Goal: Transaction & Acquisition: Purchase product/service

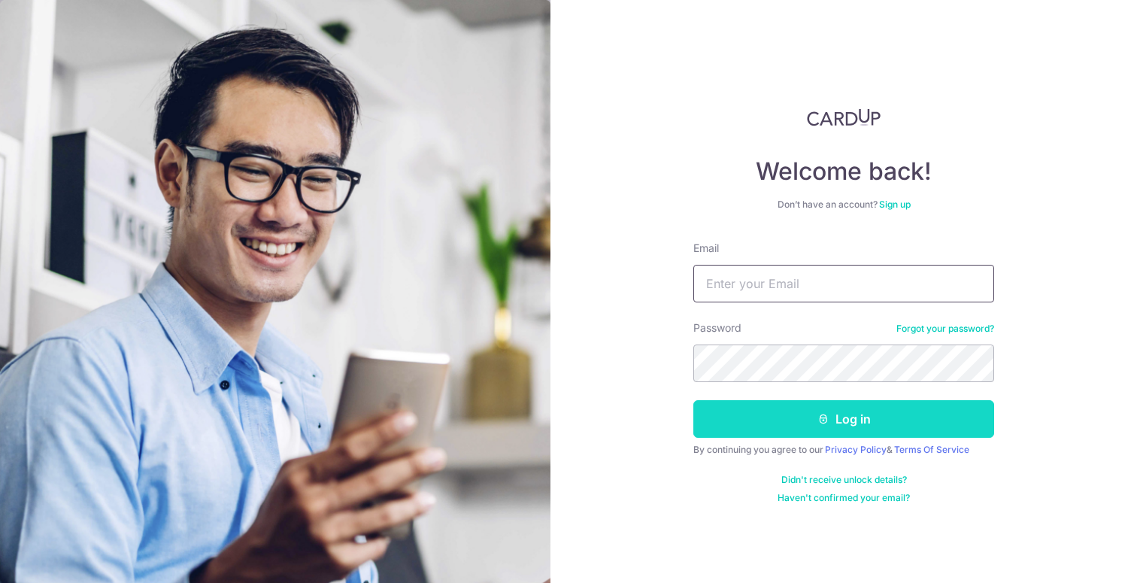
type input "erwin.cxy@outlook.com"
click at [860, 419] on button "Log in" at bounding box center [843, 419] width 301 height 38
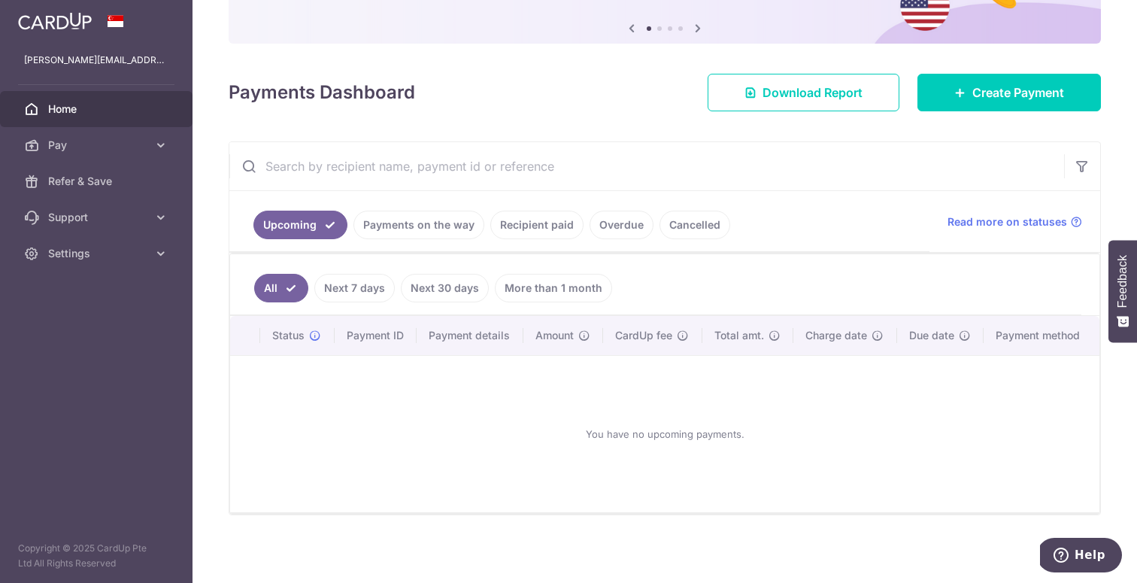
scroll to position [152, 0]
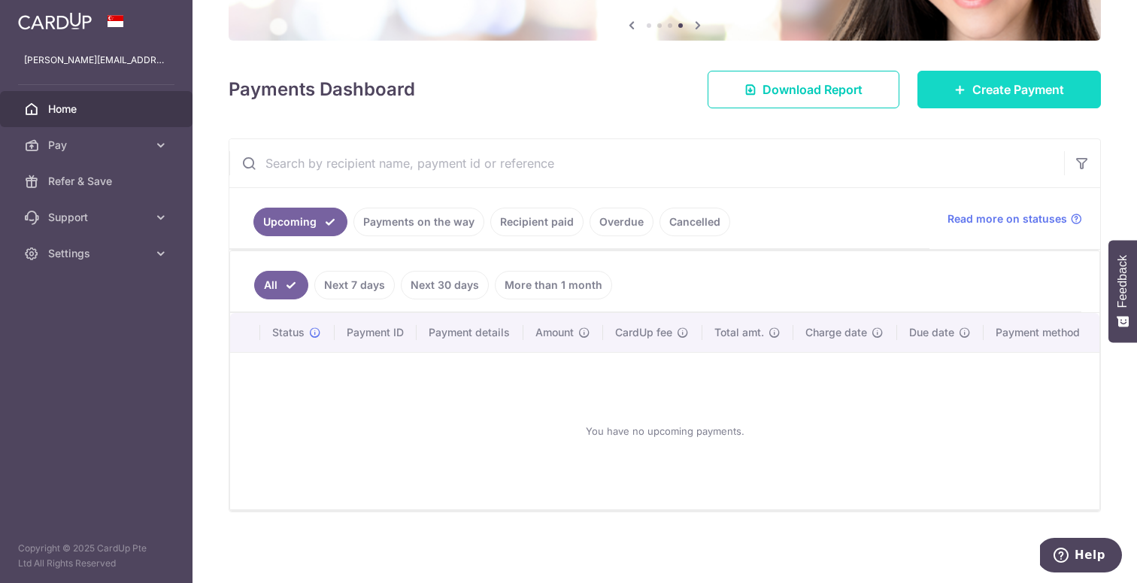
click at [966, 99] on link "Create Payment" at bounding box center [1010, 90] width 184 height 38
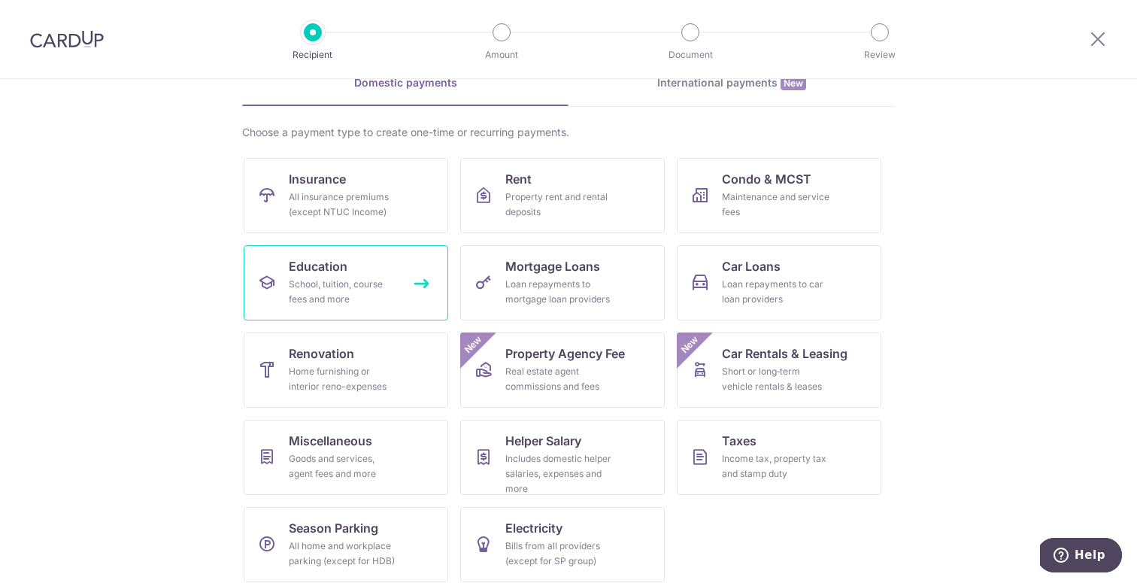
scroll to position [90, 0]
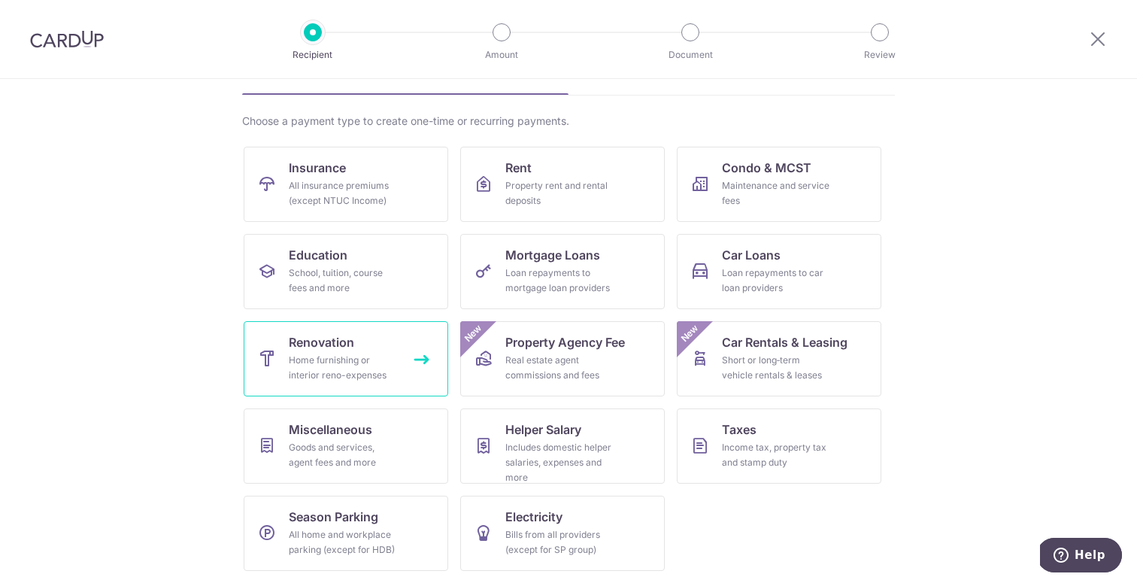
click at [390, 365] on div "Home furnishing or interior reno-expenses" at bounding box center [343, 368] width 108 height 30
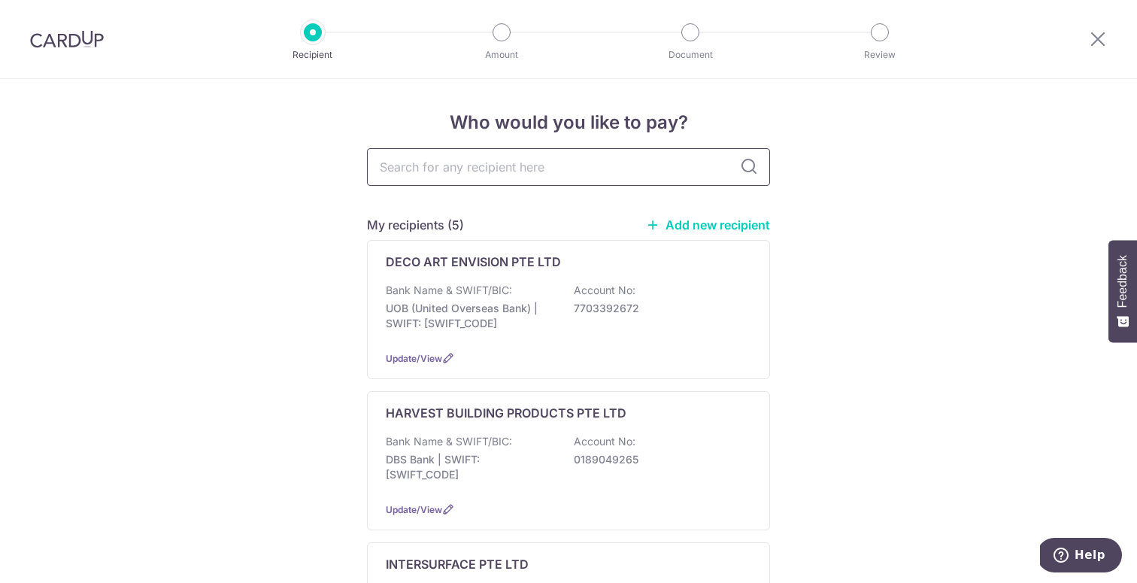
click at [521, 153] on input "text" at bounding box center [568, 167] width 403 height 38
click at [374, 159] on input "text" at bounding box center [568, 167] width 403 height 38
click at [705, 223] on link "Add new recipient" at bounding box center [708, 224] width 124 height 15
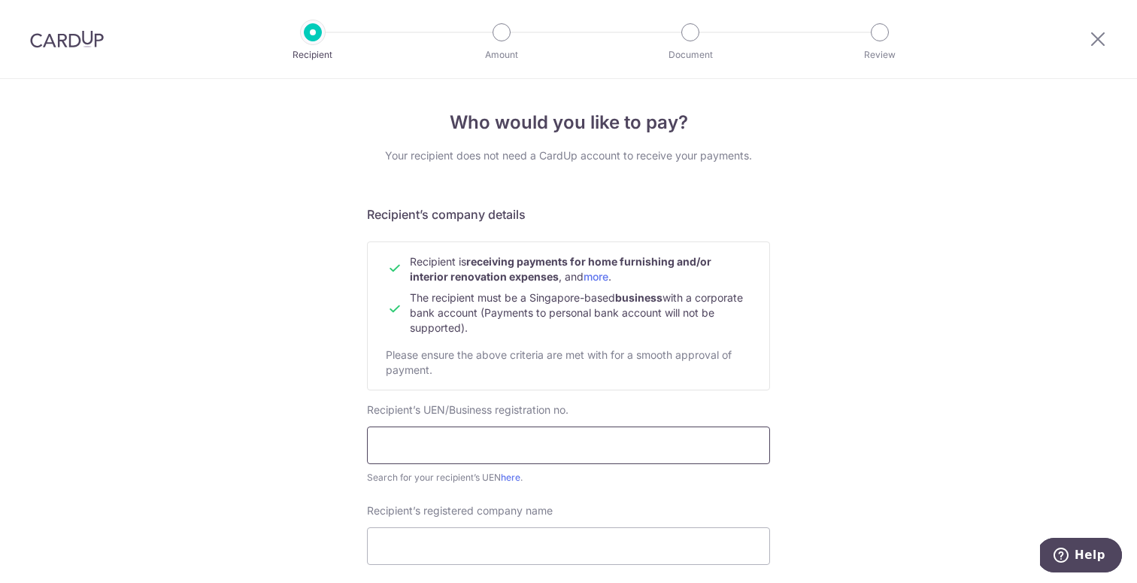
click at [511, 455] on input "text" at bounding box center [568, 445] width 403 height 38
paste input "AOS Bath Pte Ltd"
type input "AOS Bath Pte Ltd"
drag, startPoint x: 427, startPoint y: 450, endPoint x: 217, endPoint y: 433, distance: 211.3
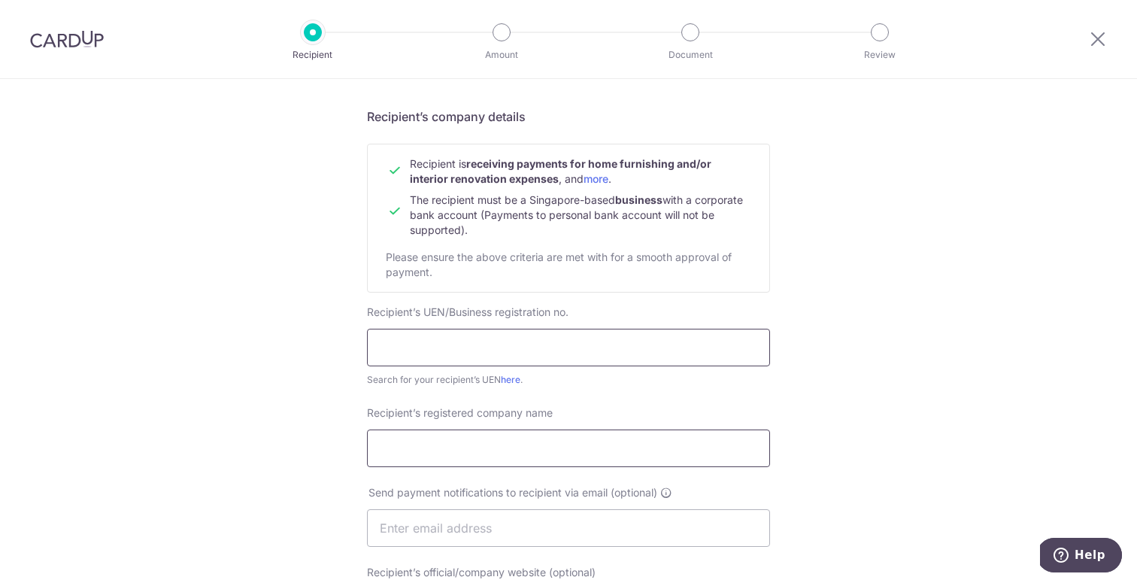
scroll to position [166, 0]
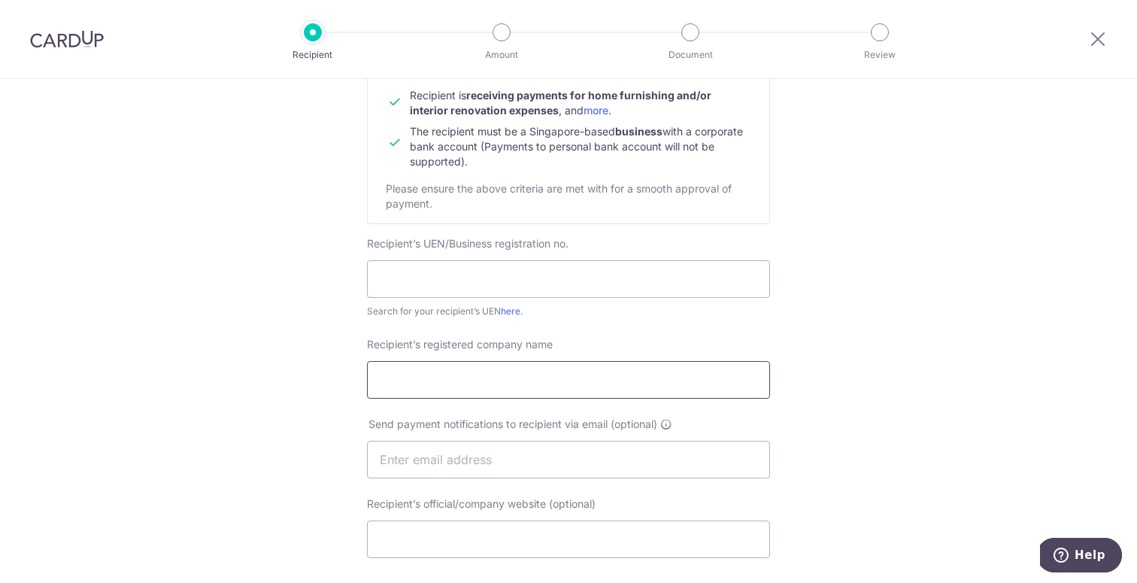
click at [465, 380] on input "Recipient’s registered company name" at bounding box center [568, 380] width 403 height 38
type input "AOS BATH PTE LTD"
click at [506, 299] on div "Recipient’s UEN/Business registration no. Search for your recipient’s UEN here ." at bounding box center [568, 277] width 403 height 83
click at [491, 288] on input "text" at bounding box center [568, 279] width 403 height 38
paste input "201130574G"
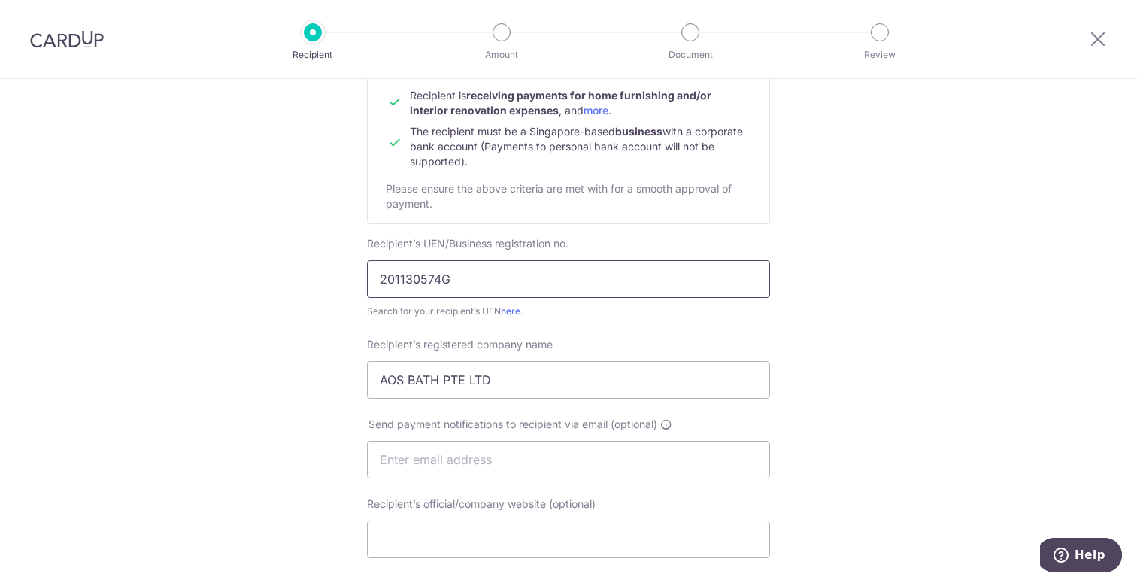
type input "201130574G"
click at [347, 332] on div "Who would you like to pay? Your recipient does not need a CardUp account to rec…" at bounding box center [568, 478] width 1137 height 1131
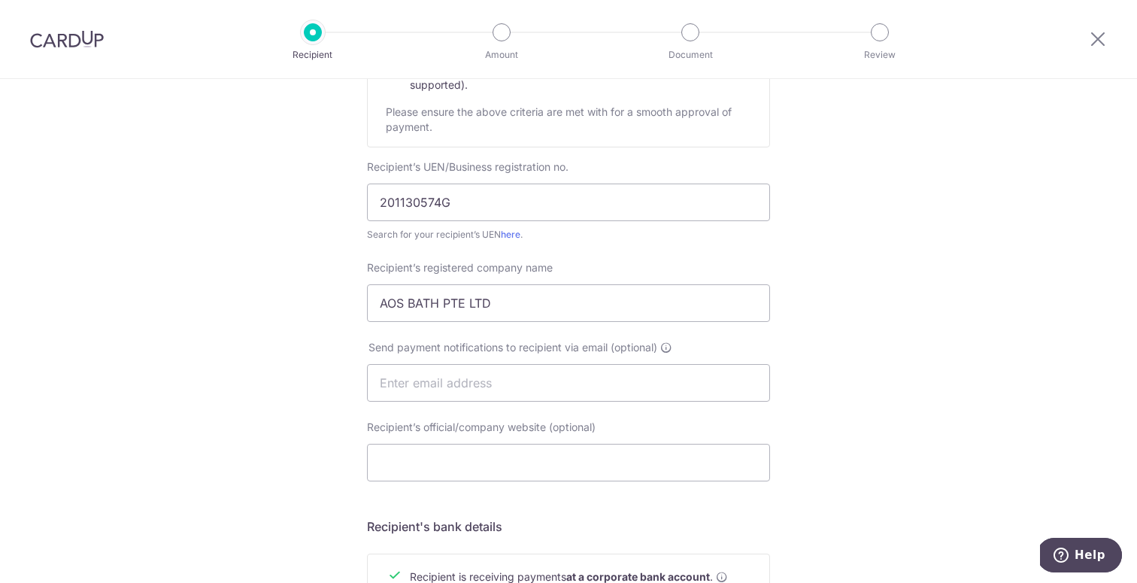
scroll to position [274, 0]
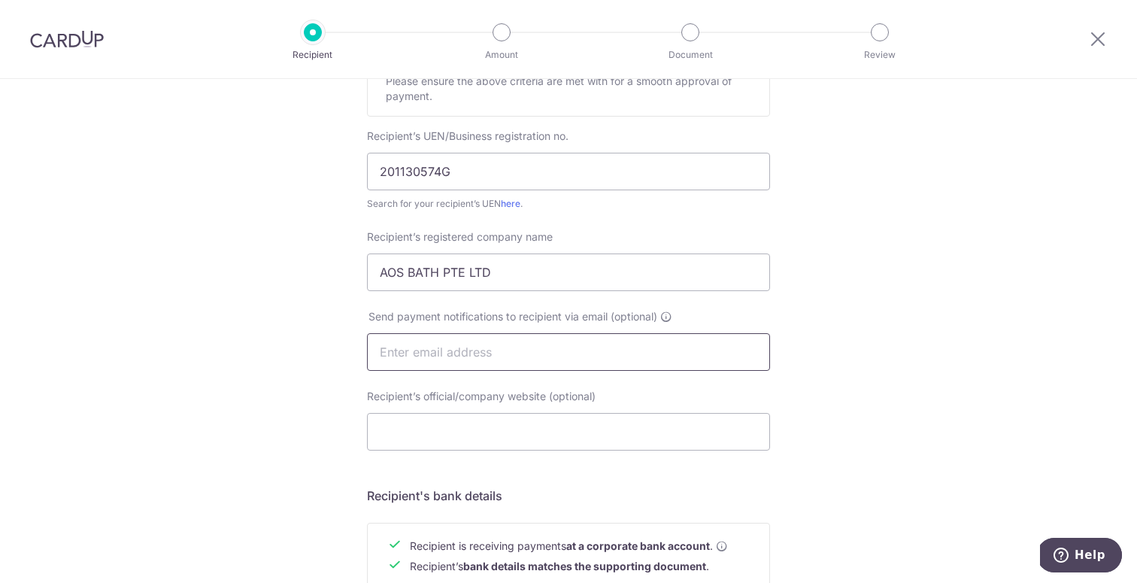
click at [420, 352] on input "text" at bounding box center [568, 352] width 403 height 38
paste input "sales@aosbath.com"
type input "sales@aosbath.com"
click at [473, 436] on input "Recipient’s official/company website (optional)" at bounding box center [568, 432] width 403 height 38
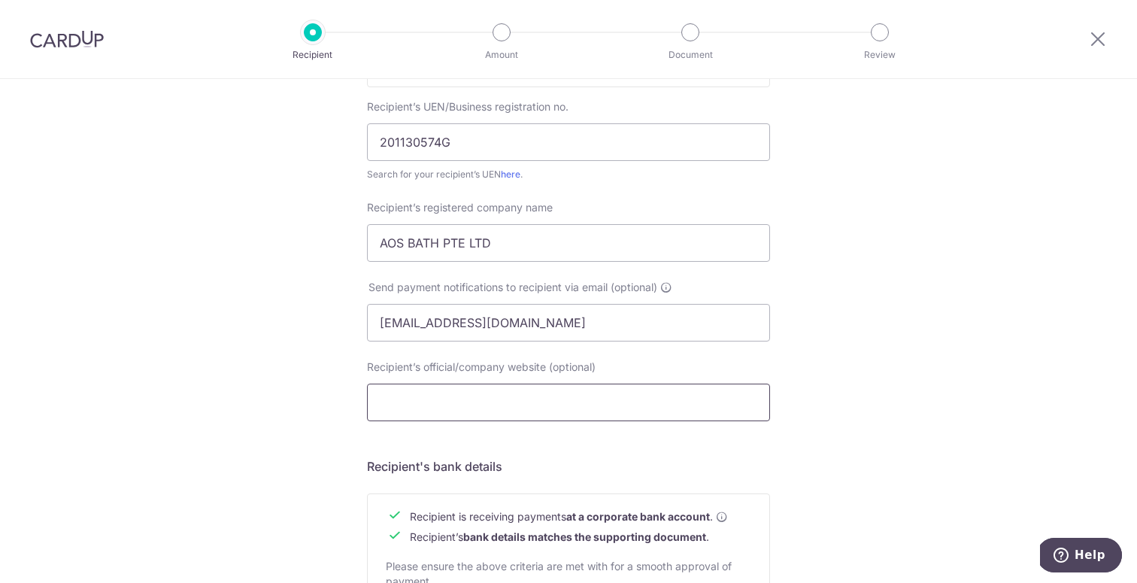
scroll to position [305, 0]
paste input "https://www.aosbath.com/"
type input "https://www.aosbath.com/"
click at [335, 432] on div "Who would you like to pay? Your recipient does not need a CardUp account to rec…" at bounding box center [568, 339] width 1137 height 1131
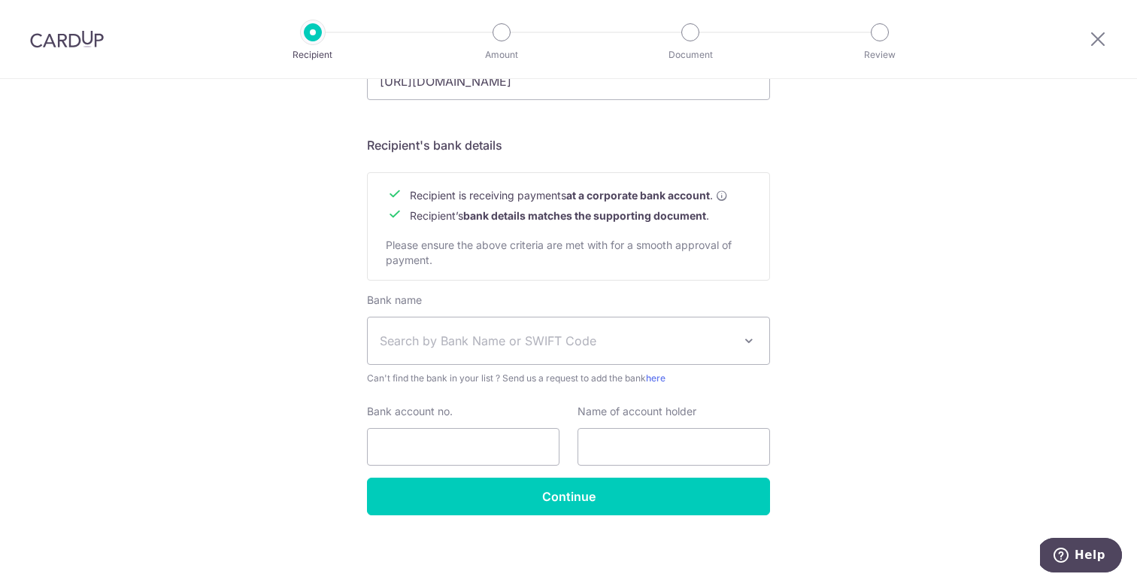
scroll to position [628, 0]
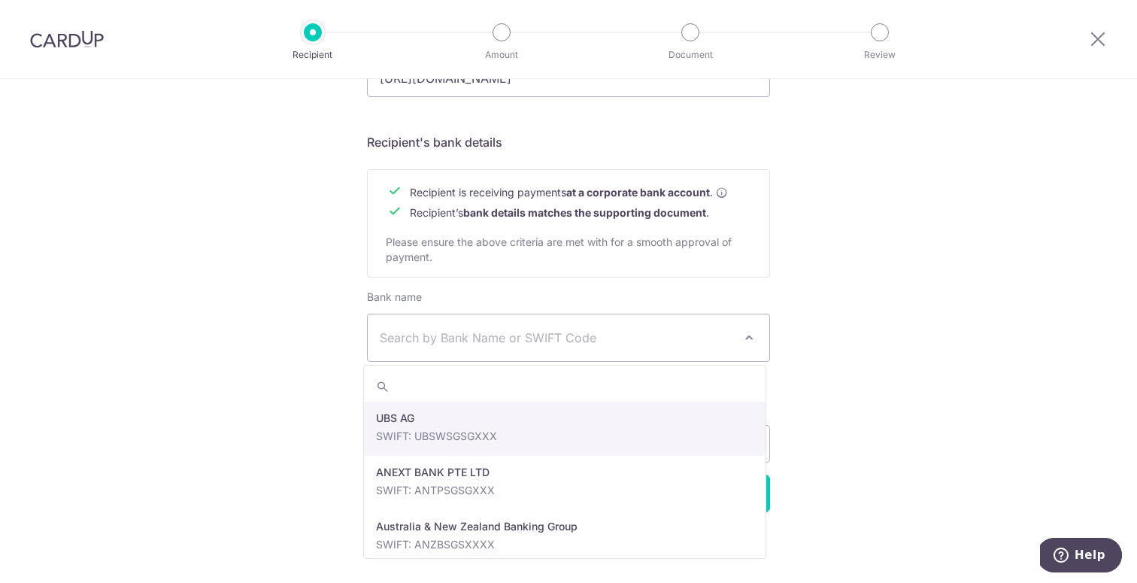
click at [444, 326] on span "Search by Bank Name or SWIFT Code" at bounding box center [569, 337] width 402 height 47
click at [206, 370] on div "Who would you like to pay? Your recipient does not need a CardUp account to rec…" at bounding box center [568, 17] width 1137 height 1131
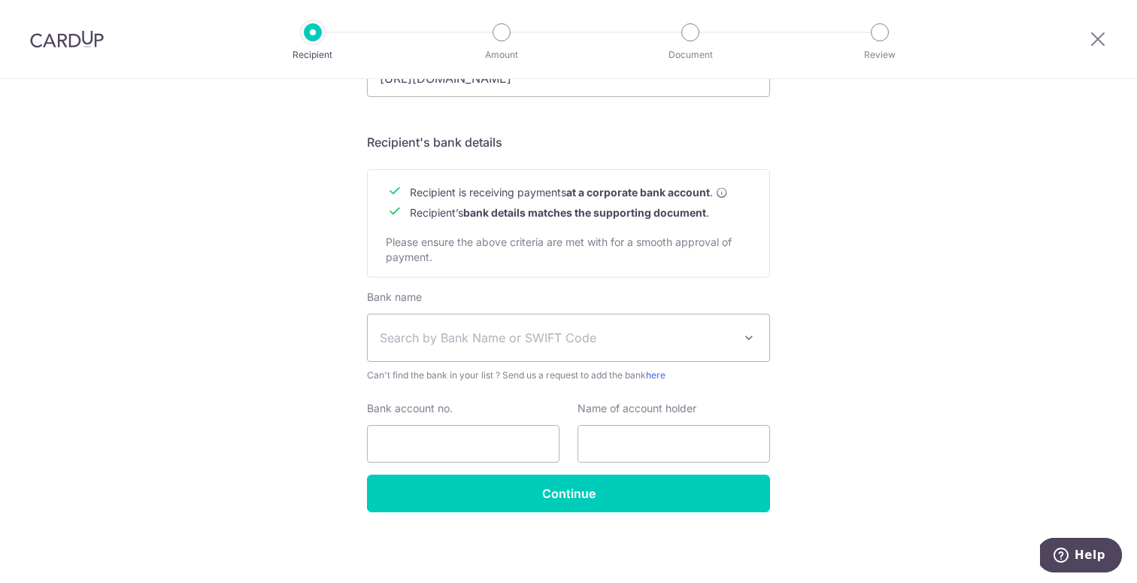
click at [469, 323] on span "Search by Bank Name or SWIFT Code" at bounding box center [569, 337] width 402 height 47
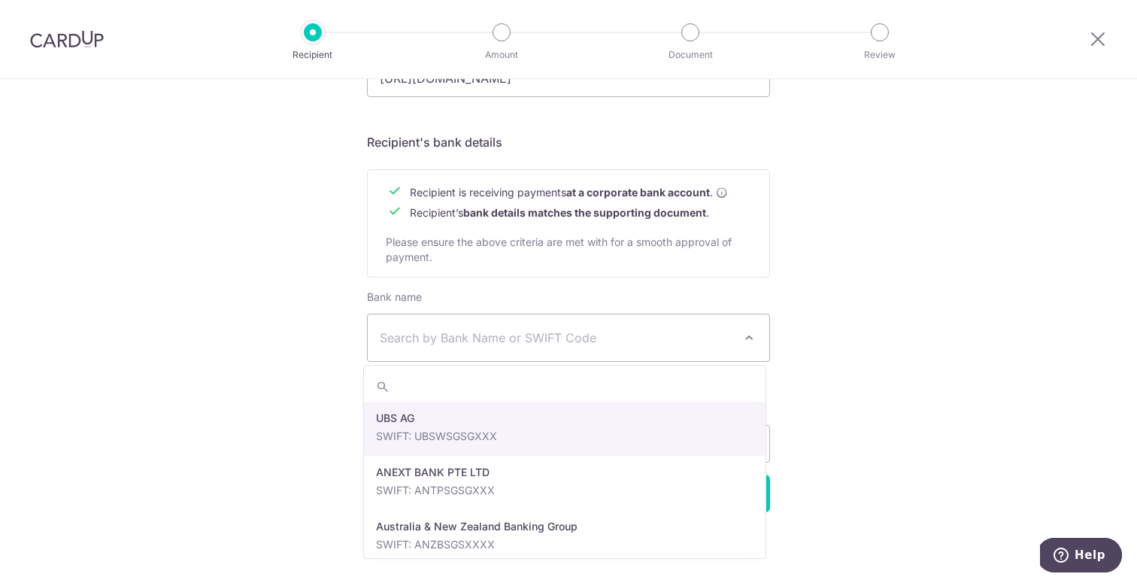
click at [510, 365] on span "UBS AG SWIFT: UBSWSGSGXXX ANEXT BANK PTE LTD SWIFT: ANTPSGSGXXX Australia & New…" at bounding box center [564, 462] width 403 height 194
click at [509, 348] on span "Search by Bank Name or SWIFT Code" at bounding box center [569, 337] width 402 height 47
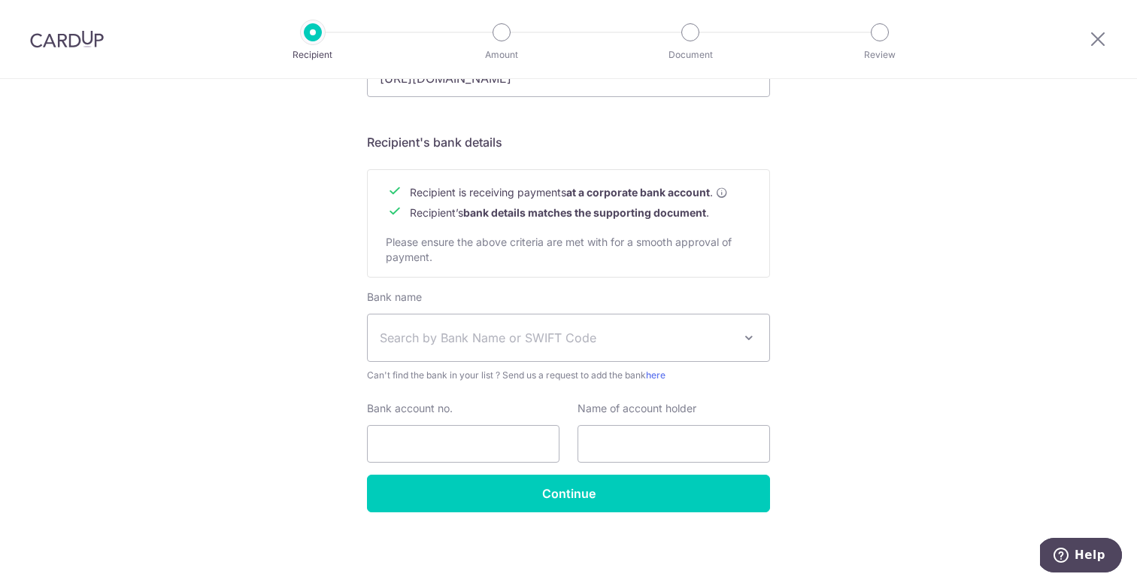
click at [509, 348] on span "Search by Bank Name or SWIFT Code" at bounding box center [569, 337] width 402 height 47
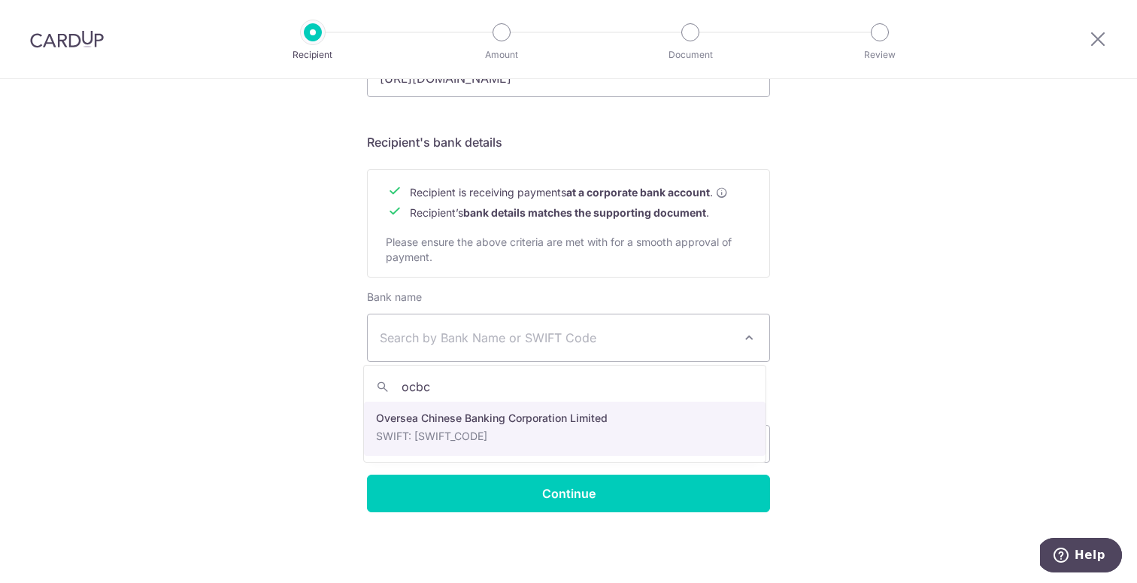
type input "ocbc"
drag, startPoint x: 461, startPoint y: 433, endPoint x: 444, endPoint y: 423, distance: 20.3
select select "12"
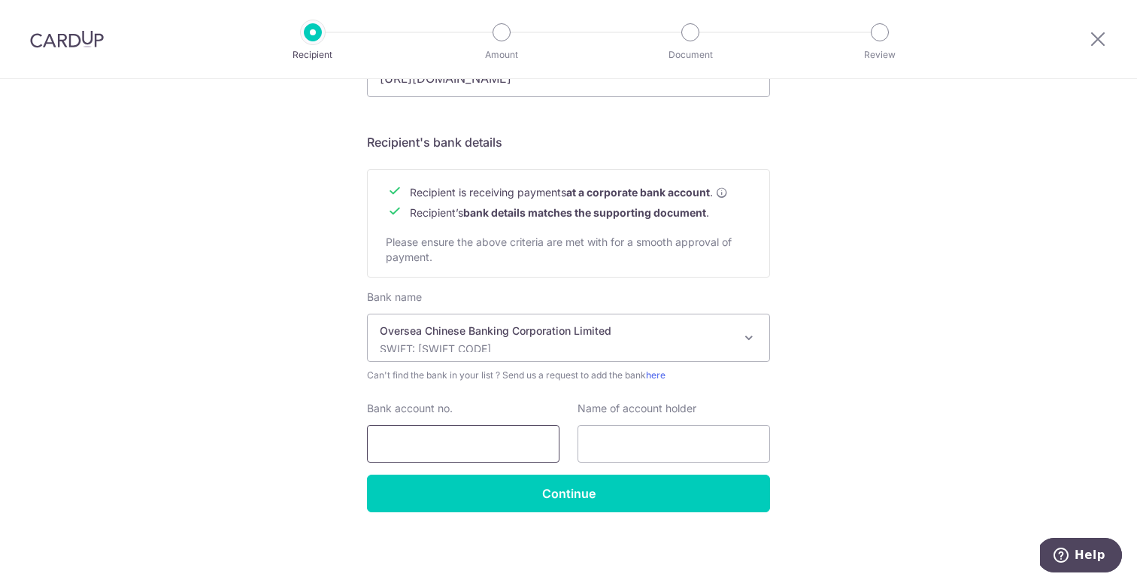
click at [423, 437] on input "Bank account no." at bounding box center [463, 444] width 193 height 38
paste input "588-098558-001"
type input "588-098558-001"
click at [625, 442] on input "text" at bounding box center [674, 444] width 193 height 38
click at [625, 447] on input "text" at bounding box center [674, 444] width 193 height 38
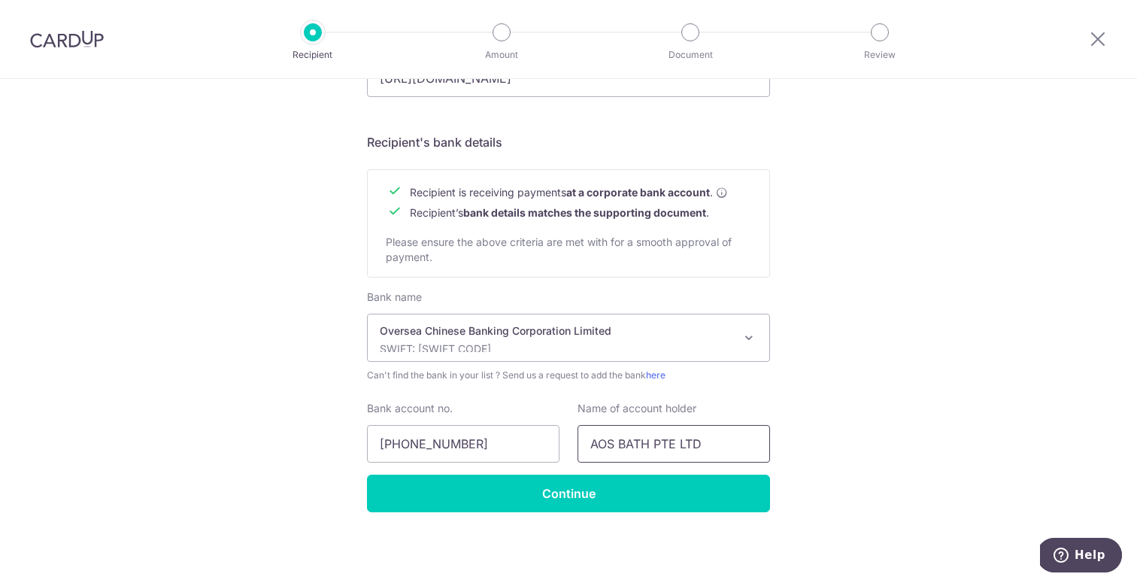
type input "AOS BATH PTE LTD"
click at [879, 426] on div "Who would you like to pay? Your recipient does not need a CardUp account to rec…" at bounding box center [568, 17] width 1137 height 1131
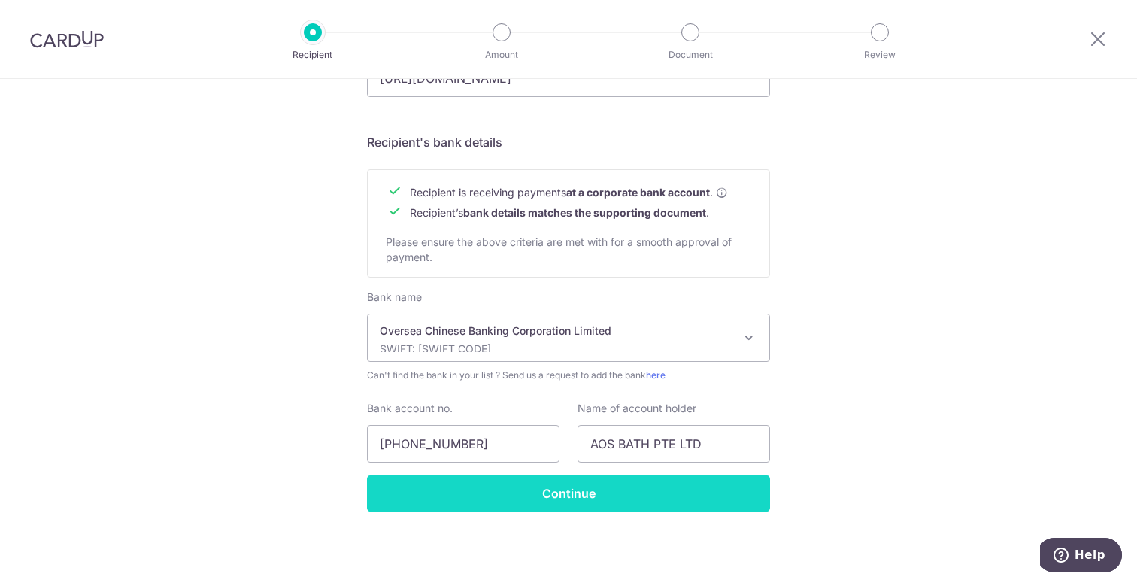
click at [695, 495] on input "Continue" at bounding box center [568, 494] width 403 height 38
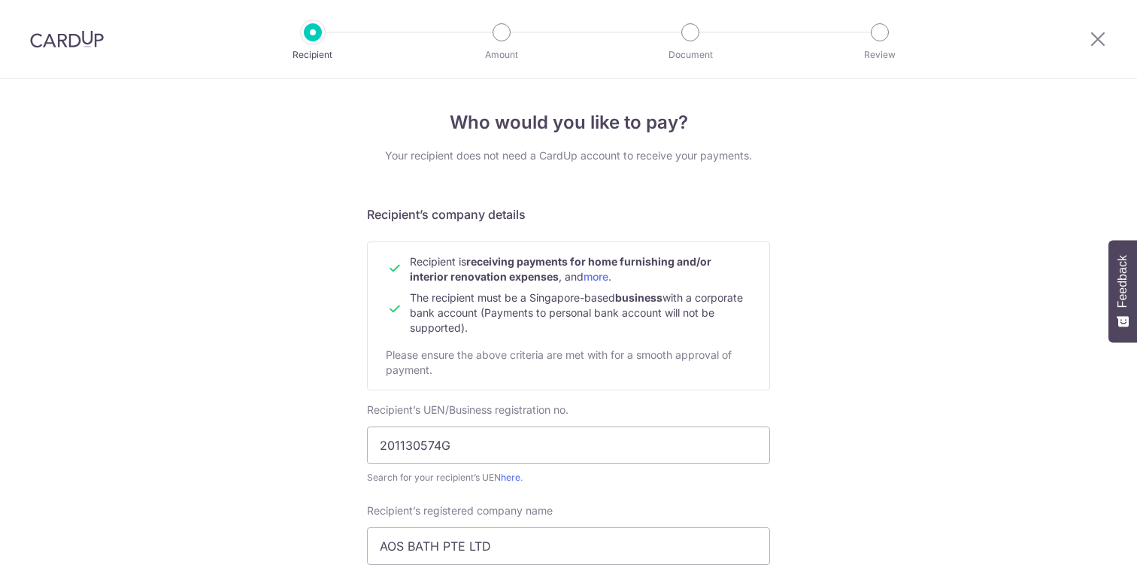
scroll to position [664, 0]
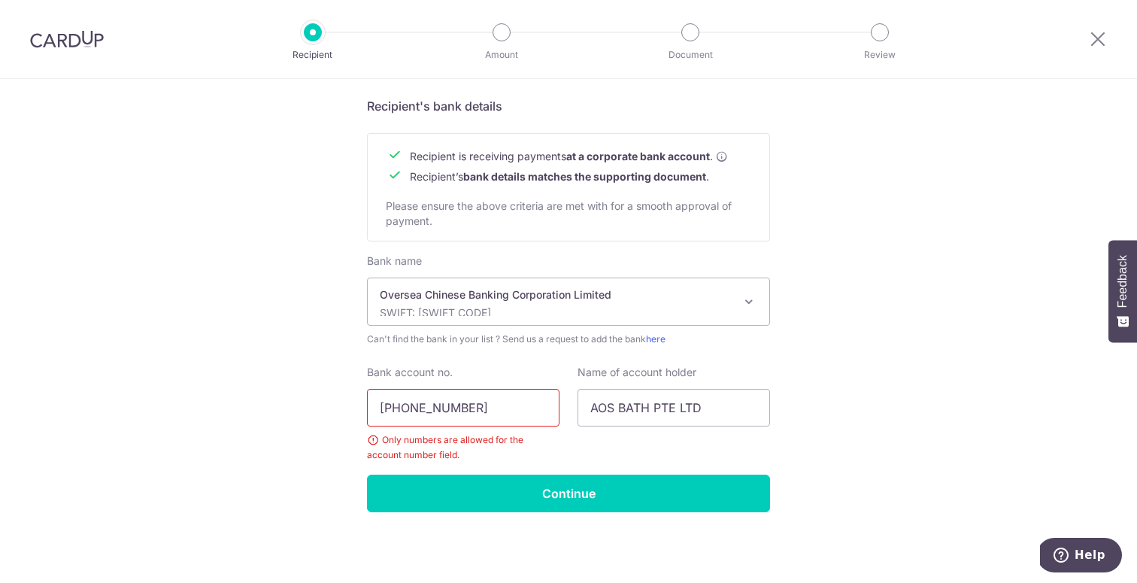
click at [452, 408] on input "[PHONE_NUMBER]" at bounding box center [463, 408] width 193 height 38
click at [404, 408] on input "588-098558001" at bounding box center [463, 408] width 193 height 38
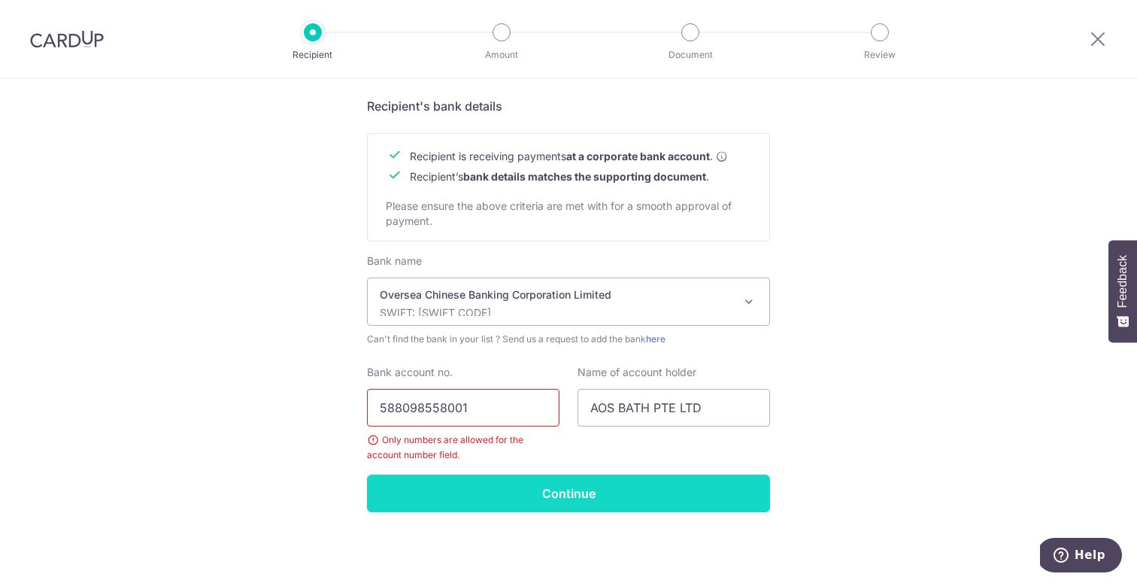
type input "588098558001"
click at [472, 484] on input "Continue" at bounding box center [568, 494] width 403 height 38
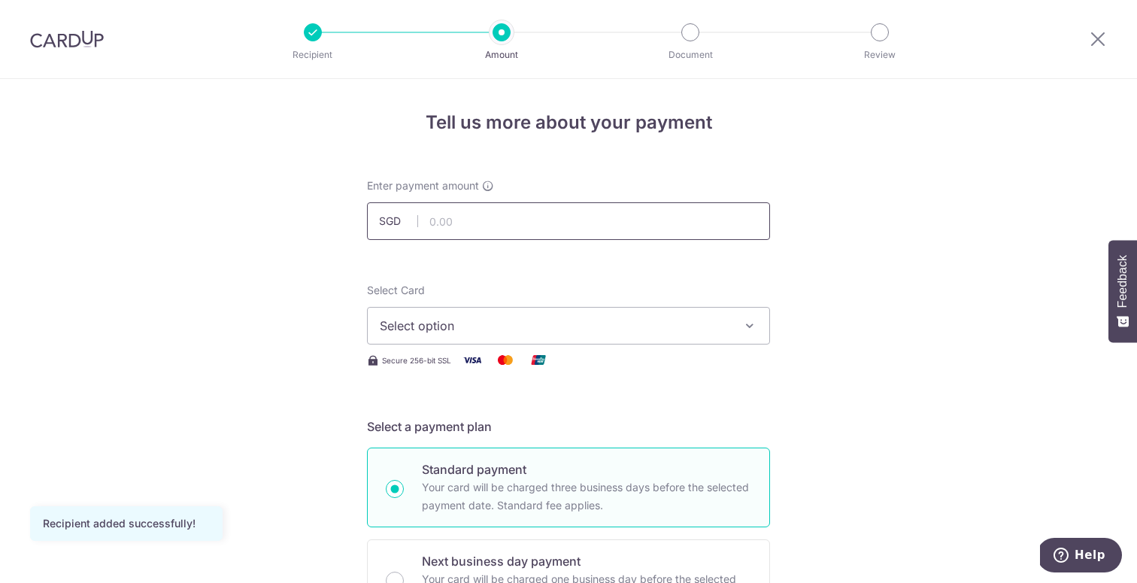
click at [511, 219] on input "text" at bounding box center [568, 221] width 403 height 38
type input "591.50"
click at [412, 326] on span "Select option" at bounding box center [555, 326] width 350 height 18
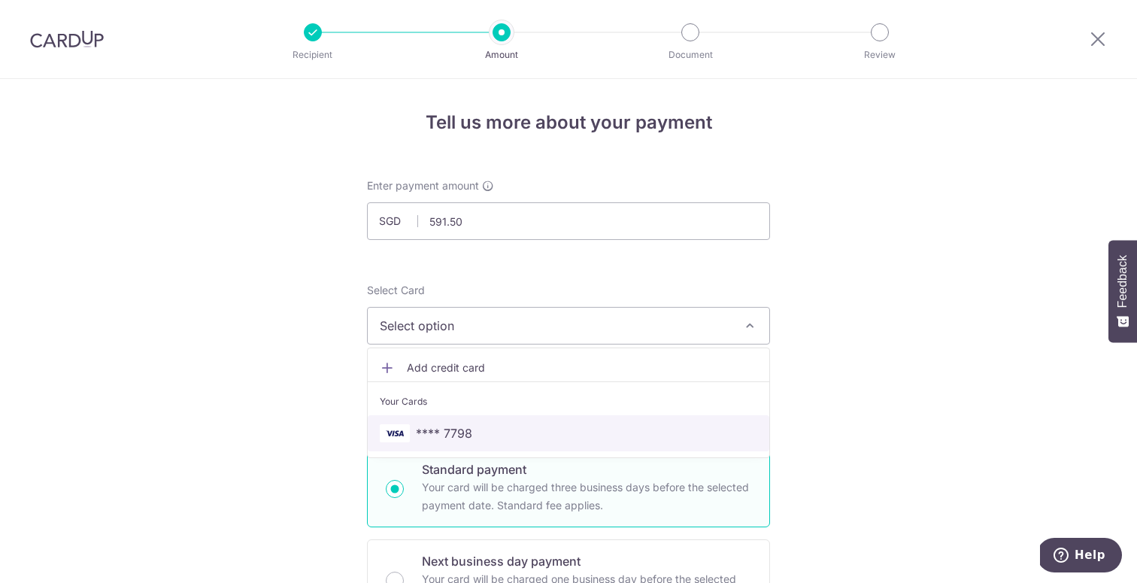
click at [457, 427] on span "**** 7798" at bounding box center [444, 433] width 56 height 18
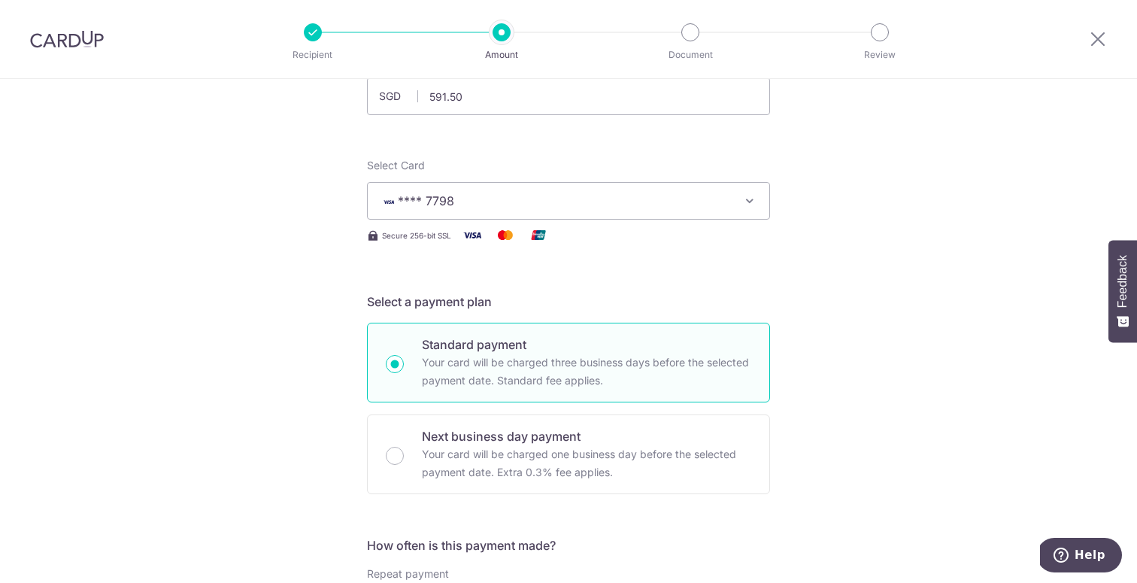
scroll to position [317, 0]
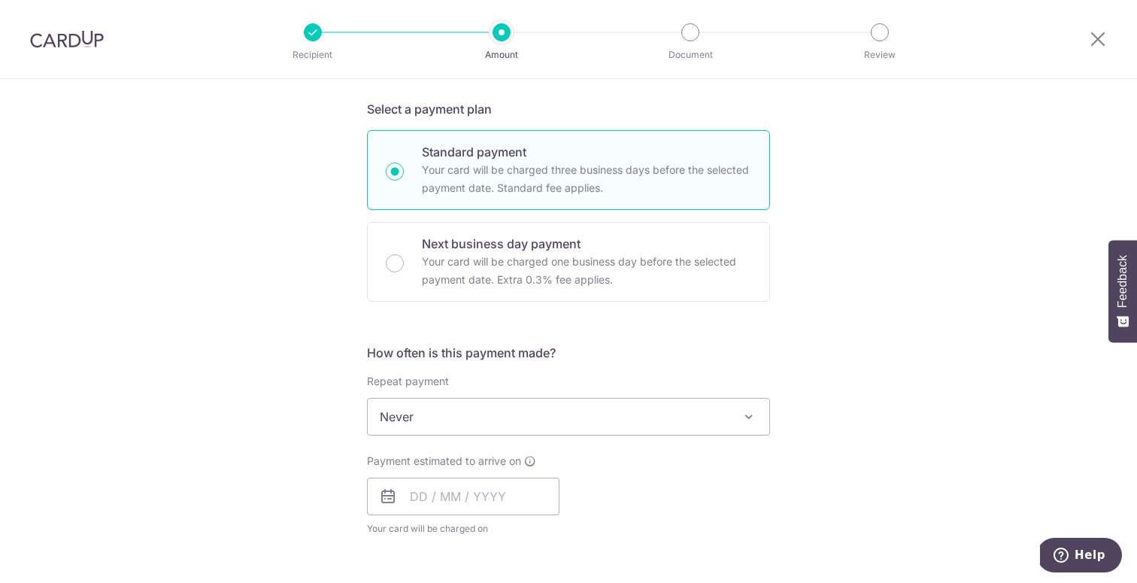
drag, startPoint x: 432, startPoint y: 422, endPoint x: 423, endPoint y: 421, distance: 8.3
click at [432, 422] on span "Never" at bounding box center [569, 417] width 402 height 36
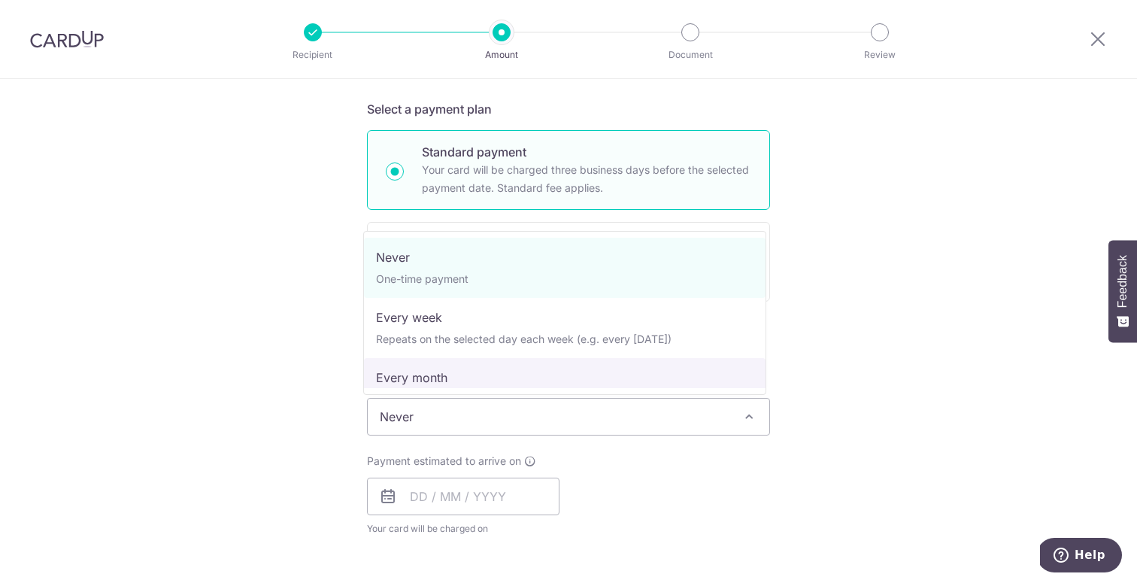
drag, startPoint x: 281, startPoint y: 377, endPoint x: 362, endPoint y: 392, distance: 82.6
click at [281, 377] on div "Tell us more about your payment Enter payment amount SGD 591.50 591.50 Recipien…" at bounding box center [568, 492] width 1137 height 1461
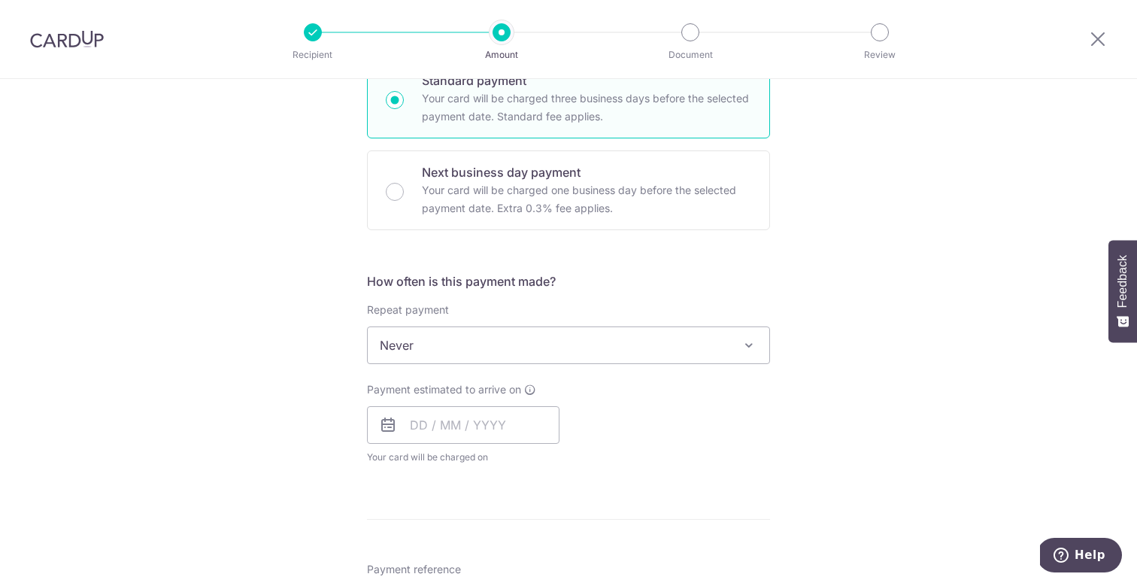
scroll to position [460, 0]
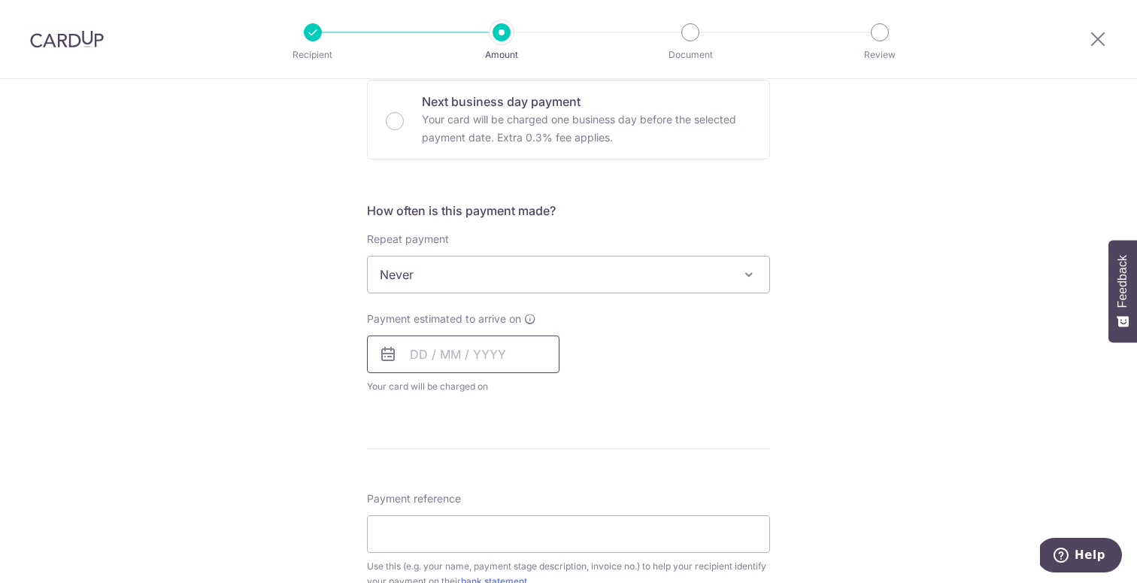
drag, startPoint x: 420, startPoint y: 354, endPoint x: 411, endPoint y: 355, distance: 8.3
click at [420, 353] on input "text" at bounding box center [463, 354] width 193 height 38
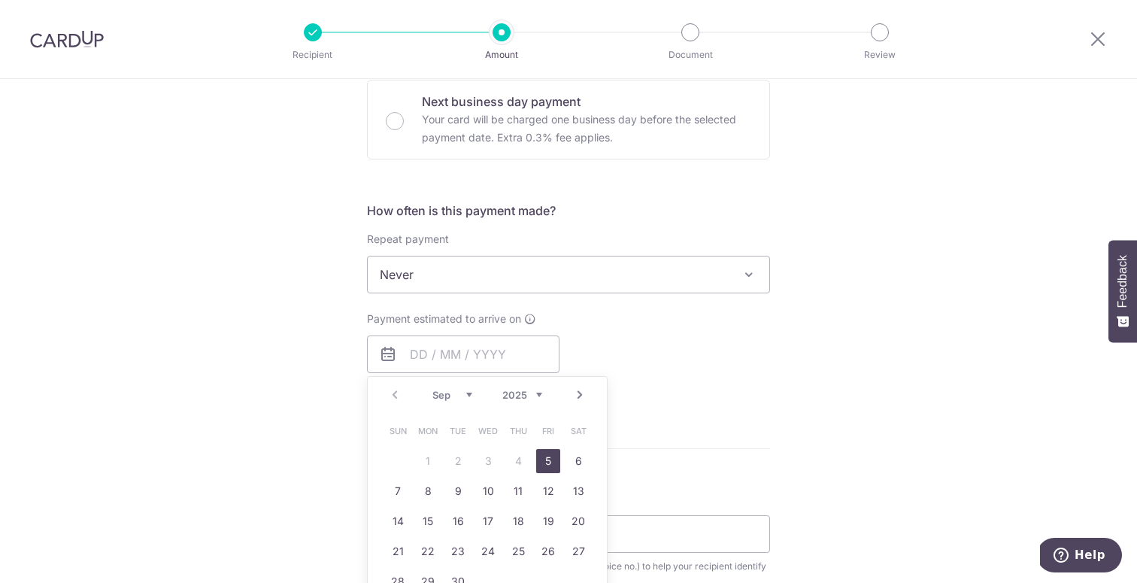
click at [272, 353] on div "Tell us more about your payment Enter payment amount SGD 591.50 591.50 Recipien…" at bounding box center [568, 349] width 1137 height 1461
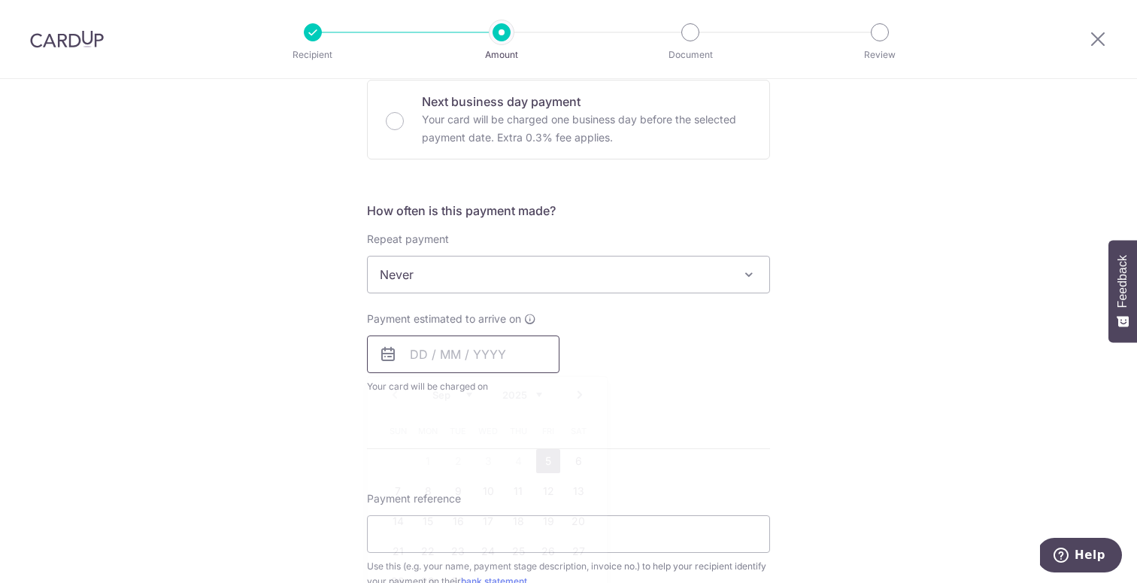
click at [432, 337] on input "text" at bounding box center [463, 354] width 193 height 38
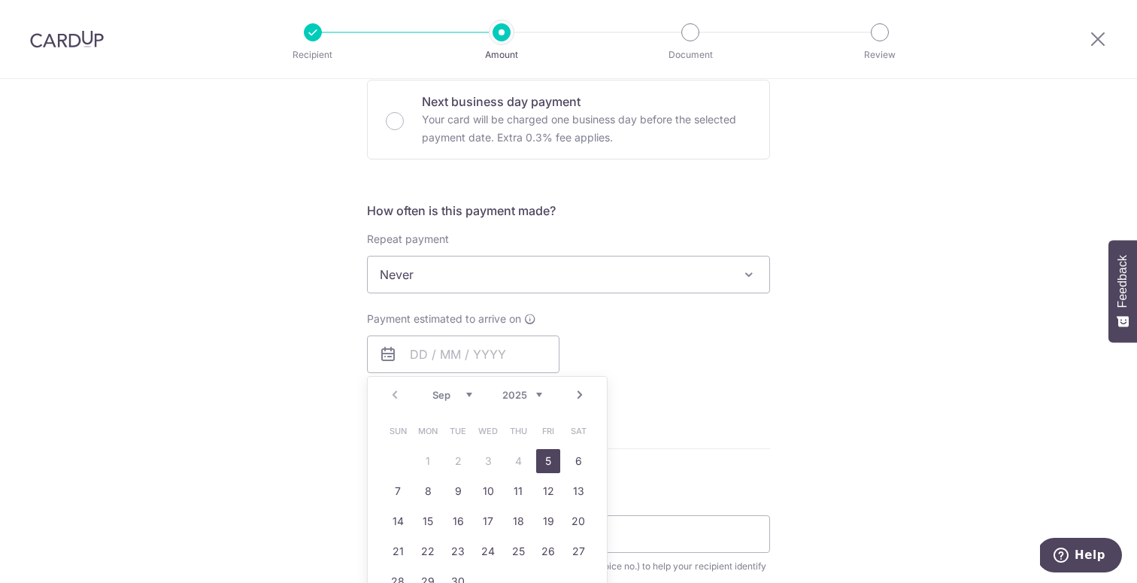
click at [546, 463] on link "5" at bounding box center [548, 461] width 24 height 24
type input "05/09/2025"
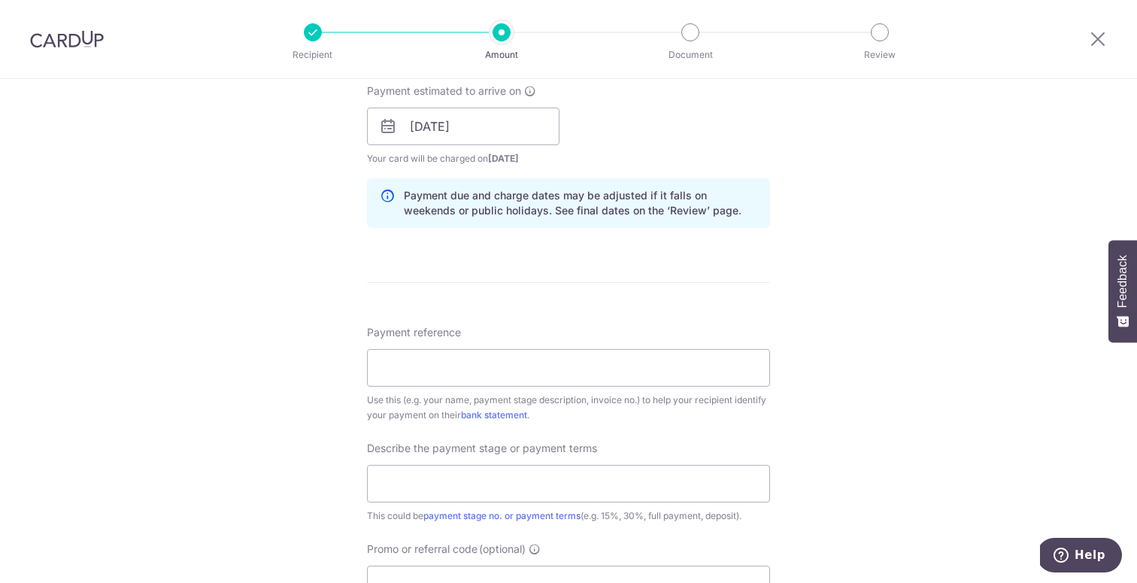
scroll to position [688, 0]
click at [435, 373] on input "Payment reference" at bounding box center [568, 367] width 403 height 38
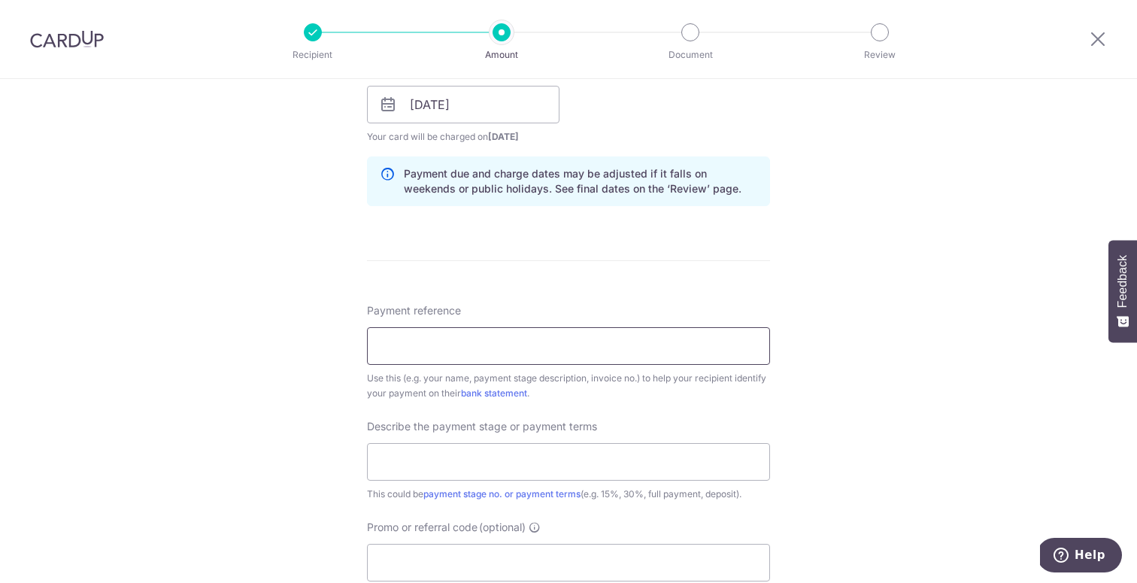
scroll to position [712, 0]
click at [396, 355] on input "Payment reference" at bounding box center [568, 343] width 403 height 38
type input "BQ79152"
click at [923, 384] on div "Tell us more about your payment Enter payment amount SGD 591.50 591.50 Recipien…" at bounding box center [568, 128] width 1137 height 1523
click at [515, 458] on input "text" at bounding box center [568, 459] width 403 height 38
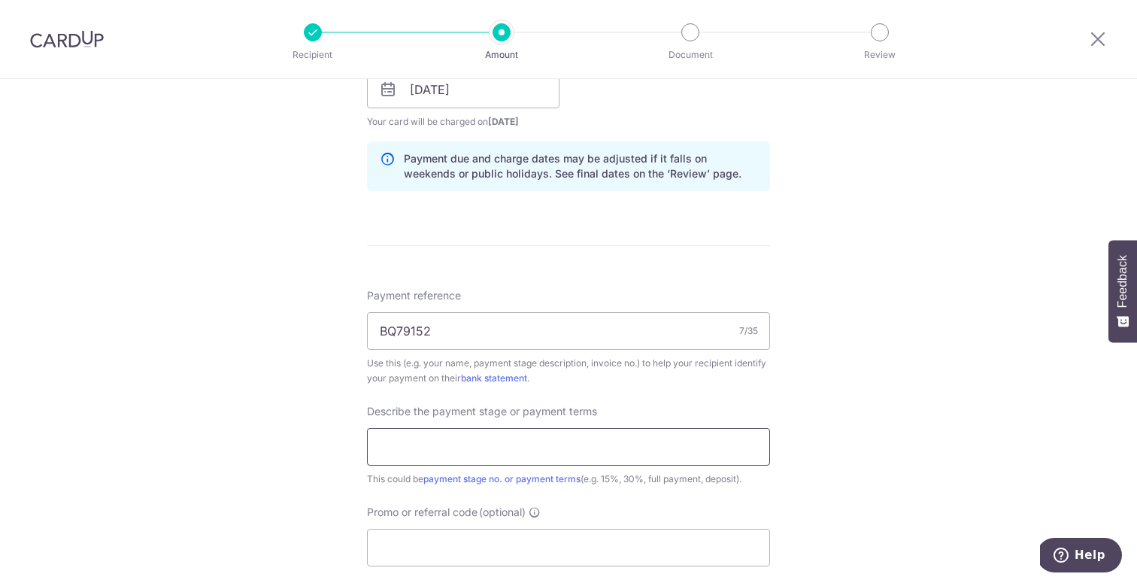
scroll to position [744, 0]
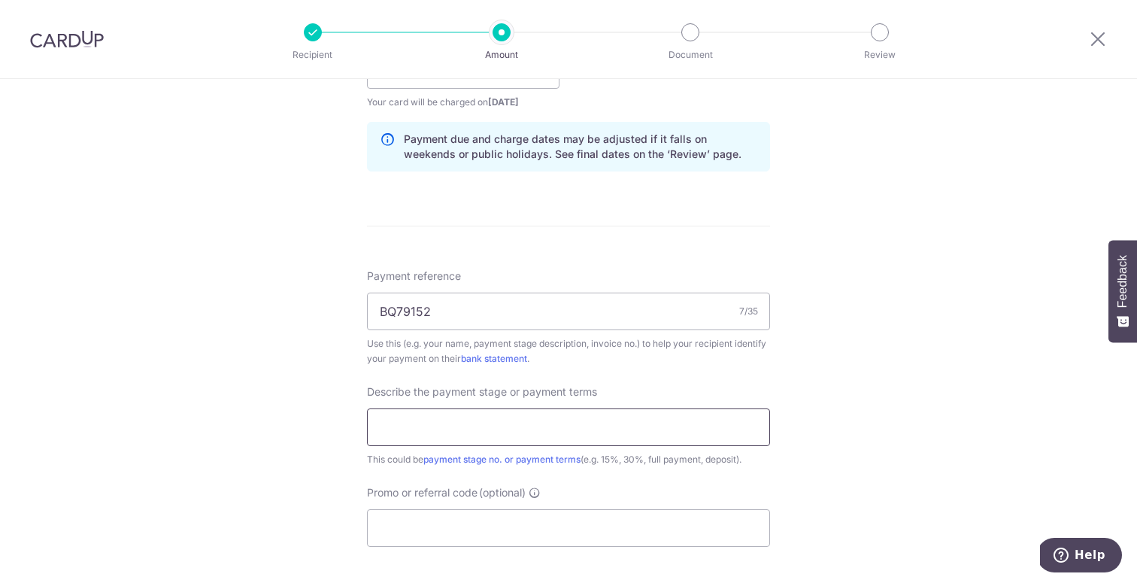
type input "50% deposit"
click at [440, 529] on input "Promo or referral code (optional)" at bounding box center [568, 528] width 403 height 38
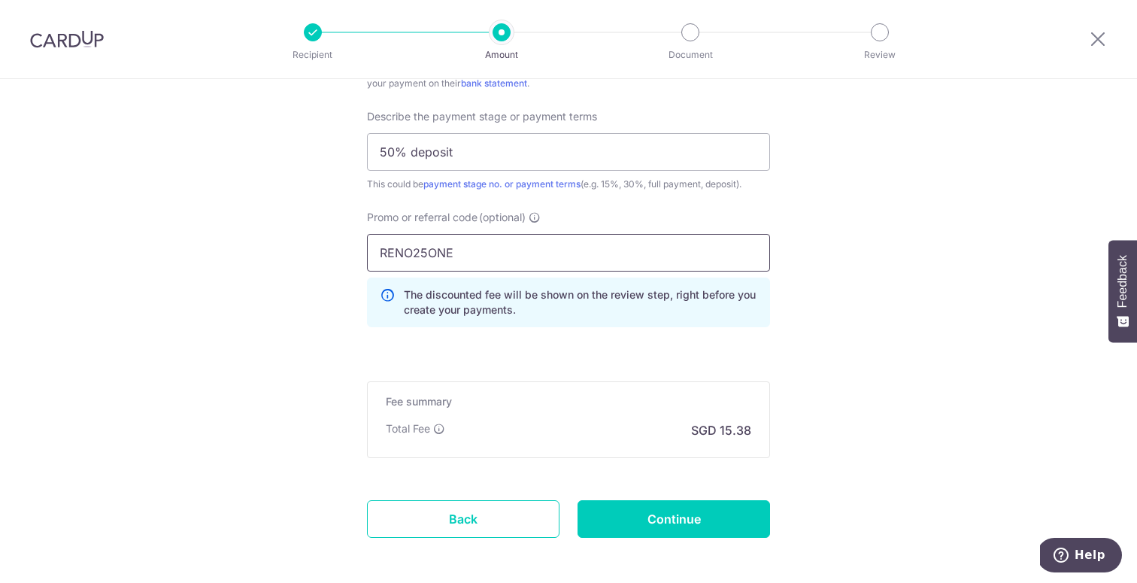
type input "RENO25ONE"
click at [690, 385] on div "Fee summary Base fee Extend fee Next-day fee Total Fee SGD 15.38" at bounding box center [568, 419] width 403 height 77
click at [708, 509] on input "Continue" at bounding box center [674, 519] width 193 height 38
type input "Create Schedule"
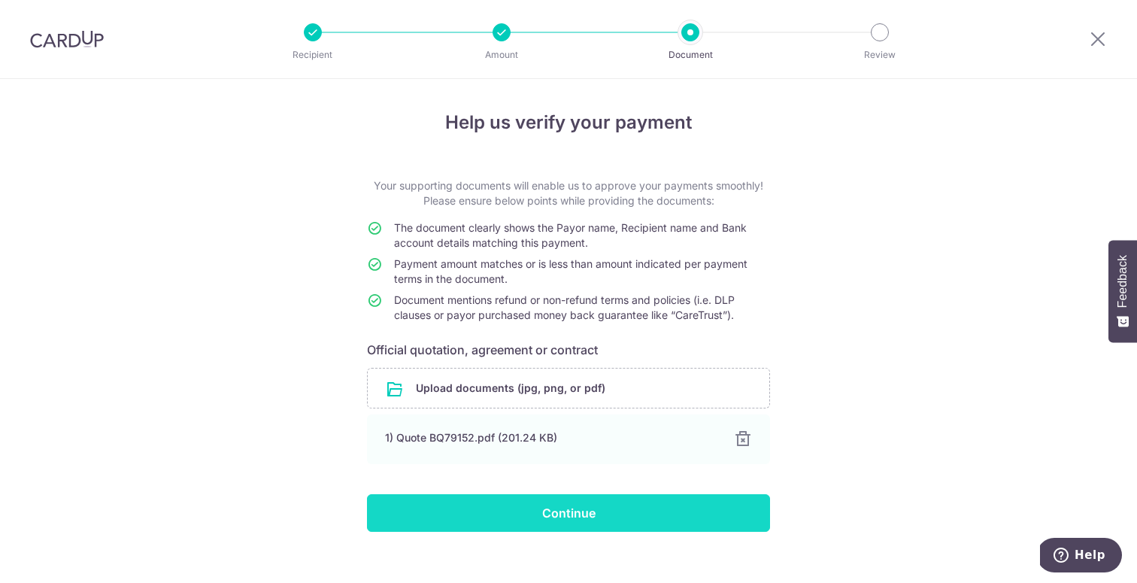
click at [569, 520] on input "Continue" at bounding box center [568, 513] width 403 height 38
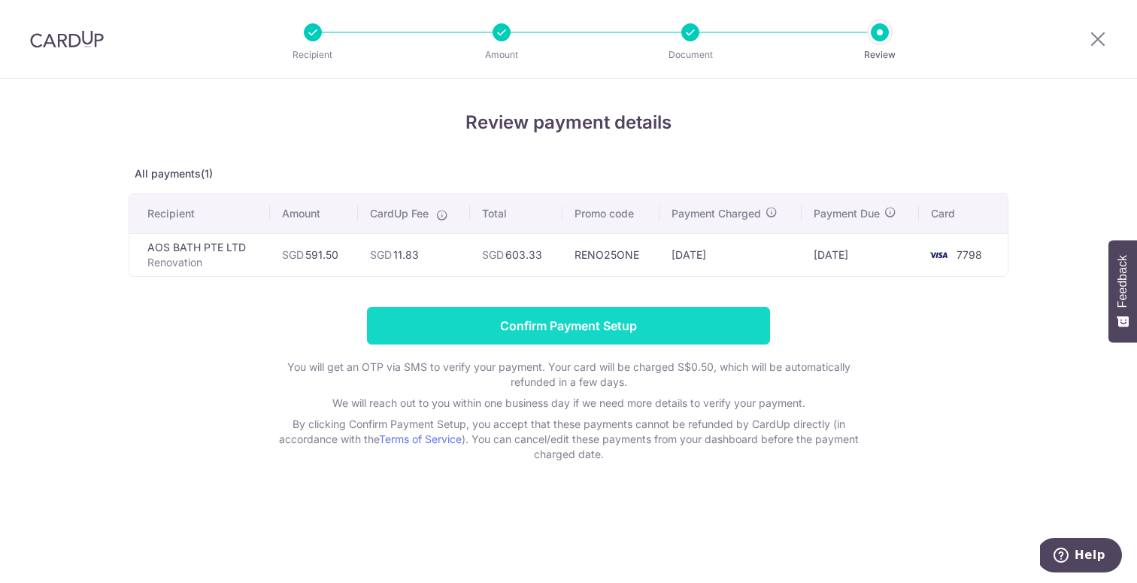
click at [558, 331] on input "Confirm Payment Setup" at bounding box center [568, 326] width 403 height 38
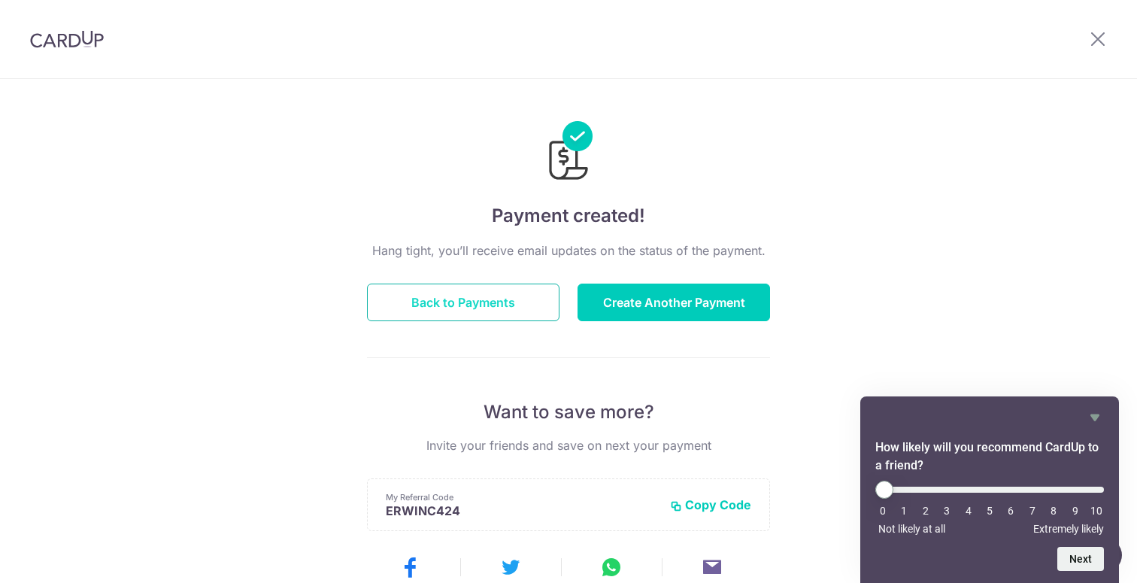
click at [499, 298] on button "Back to Payments" at bounding box center [463, 303] width 193 height 38
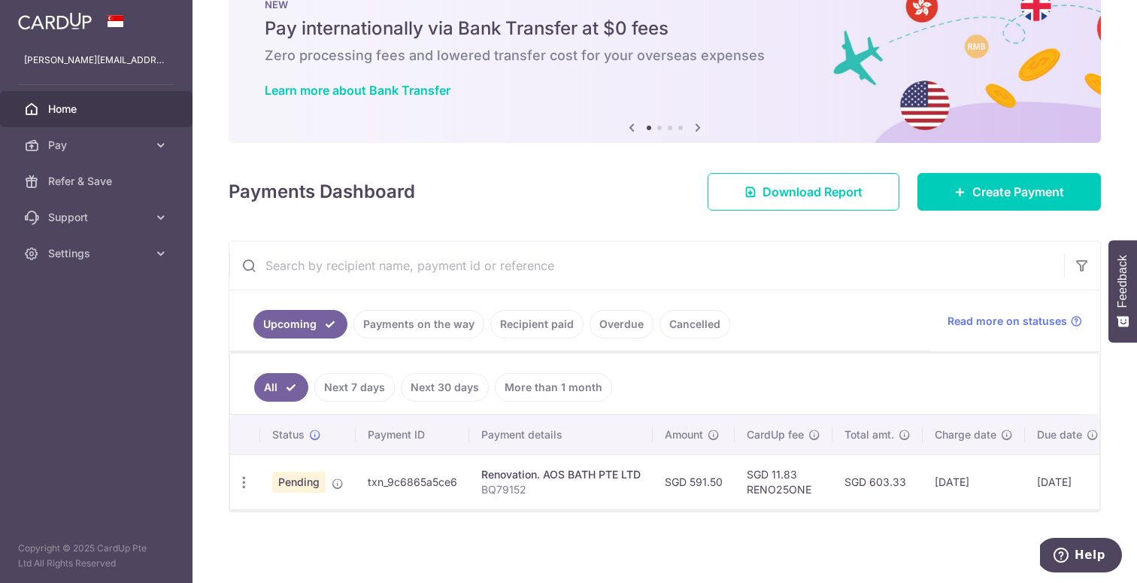
scroll to position [58, 0]
